Goal: Task Accomplishment & Management: Use online tool/utility

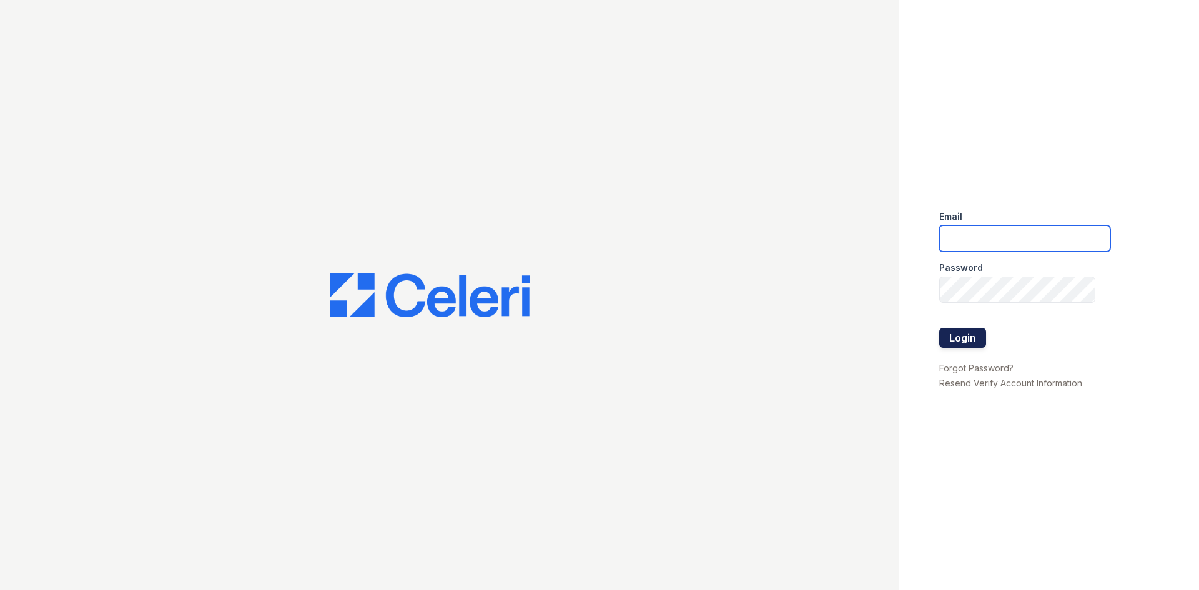
type input "[DOMAIN_NAME][EMAIL_ADDRESS][DOMAIN_NAME]"
click at [966, 330] on button "Login" at bounding box center [962, 338] width 47 height 20
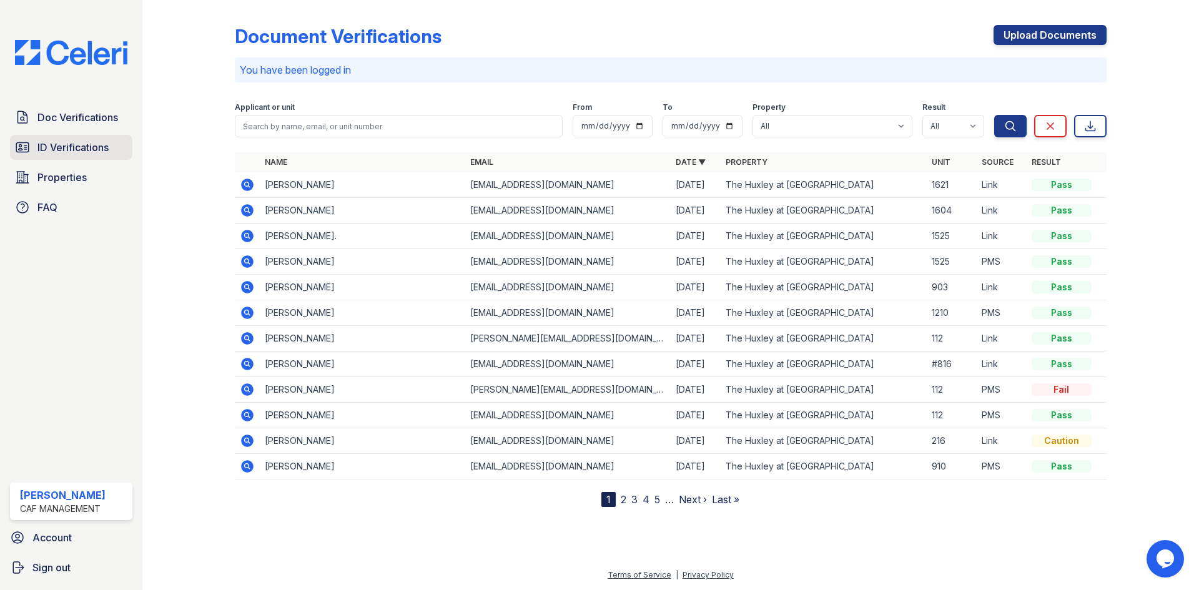
click at [113, 147] on link "ID Verifications" at bounding box center [71, 147] width 122 height 25
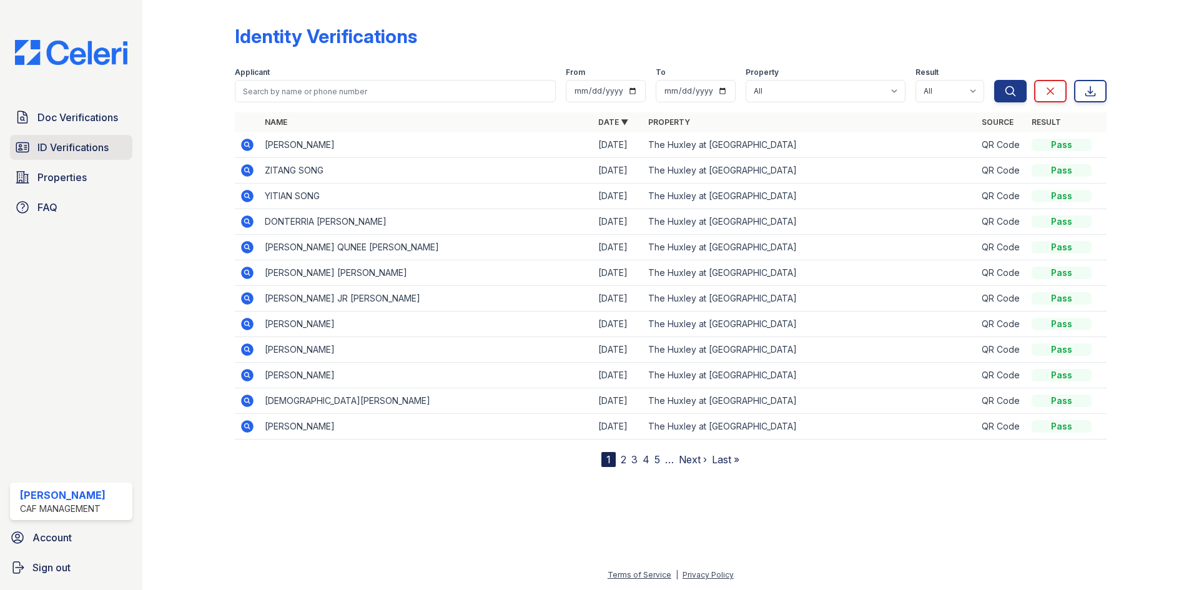
drag, startPoint x: 72, startPoint y: 156, endPoint x: 79, endPoint y: 151, distance: 9.0
click at [72, 156] on link "ID Verifications" at bounding box center [71, 147] width 122 height 25
